Goal: Task Accomplishment & Management: Manage account settings

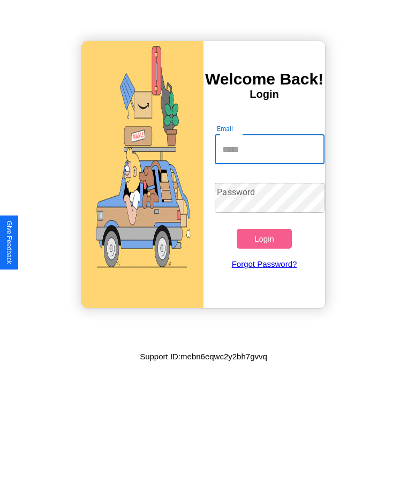
click at [269, 149] on input "Email" at bounding box center [269, 149] width 109 height 30
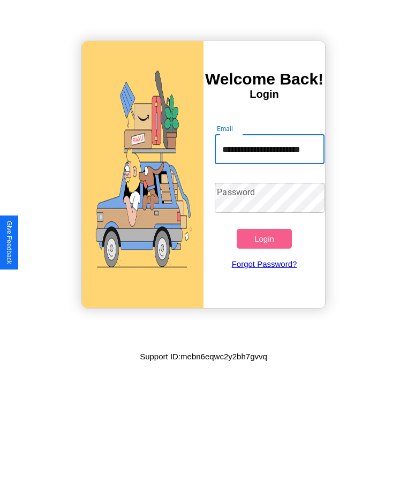
scroll to position [0, 20]
type input "**********"
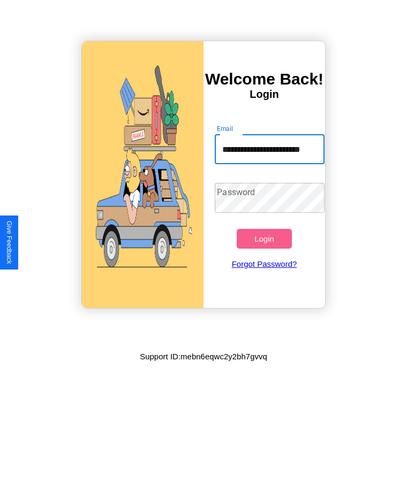
scroll to position [0, 0]
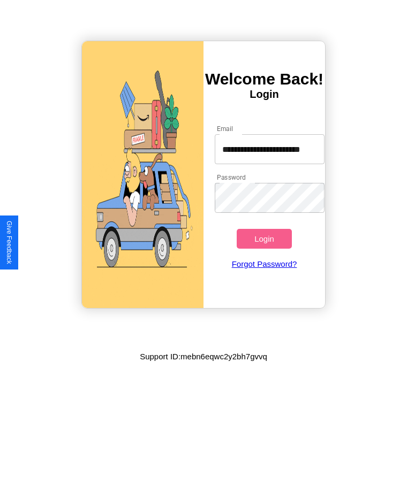
click at [264, 239] on button "Login" at bounding box center [264, 239] width 55 height 20
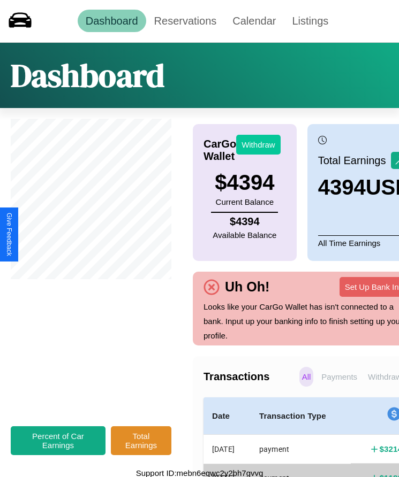
click at [258, 145] on button "Withdraw" at bounding box center [258, 145] width 44 height 20
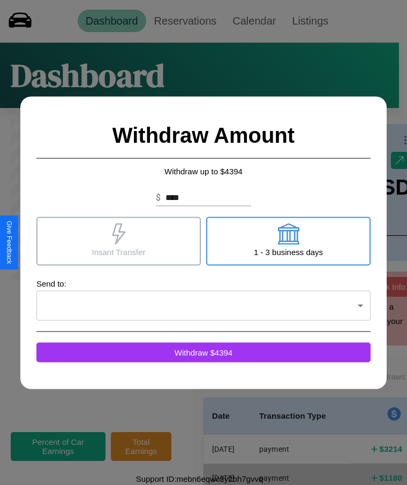
click at [118, 241] on icon at bounding box center [118, 233] width 13 height 21
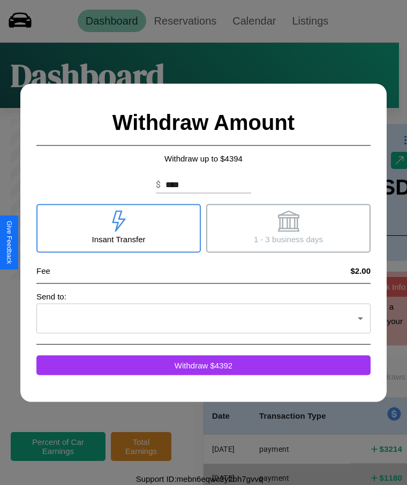
click at [288, 228] on icon at bounding box center [287, 220] width 21 height 21
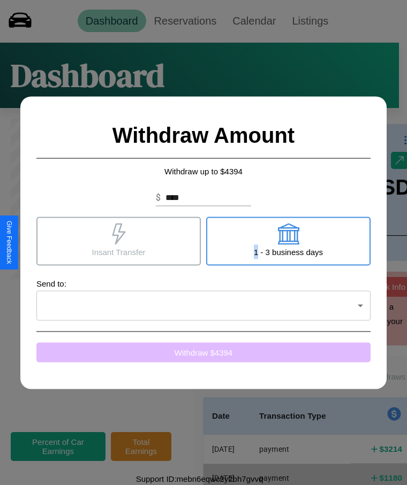
click at [203, 352] on button "Withdraw $ 4394" at bounding box center [203, 353] width 334 height 20
